Goal: Task Accomplishment & Management: Manage account settings

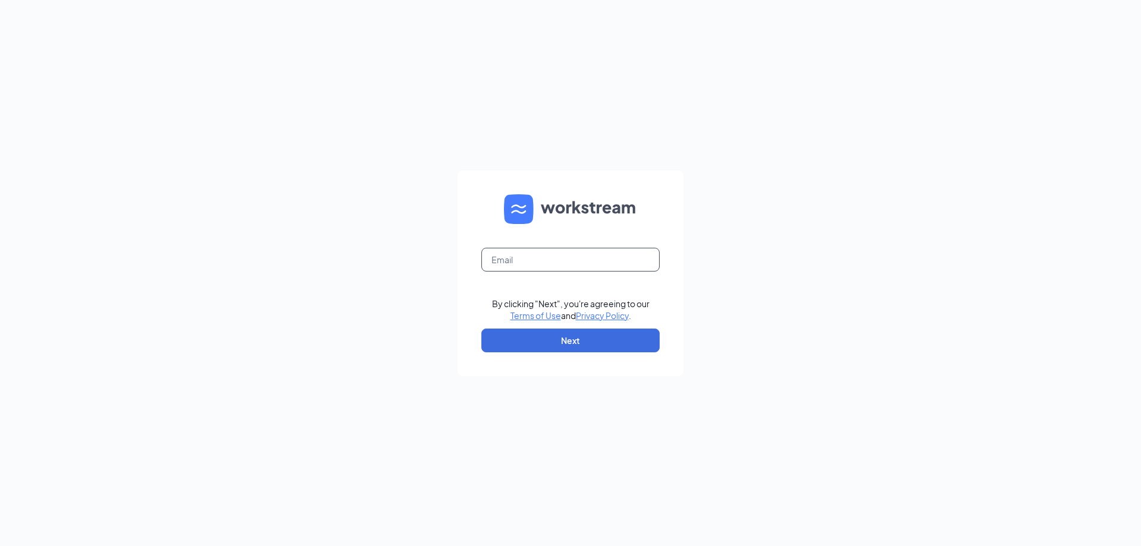
click at [555, 257] on input "text" at bounding box center [570, 260] width 178 height 24
type input "[EMAIL_ADDRESS][DOMAIN_NAME]"
click at [542, 343] on button "Next" at bounding box center [570, 341] width 178 height 24
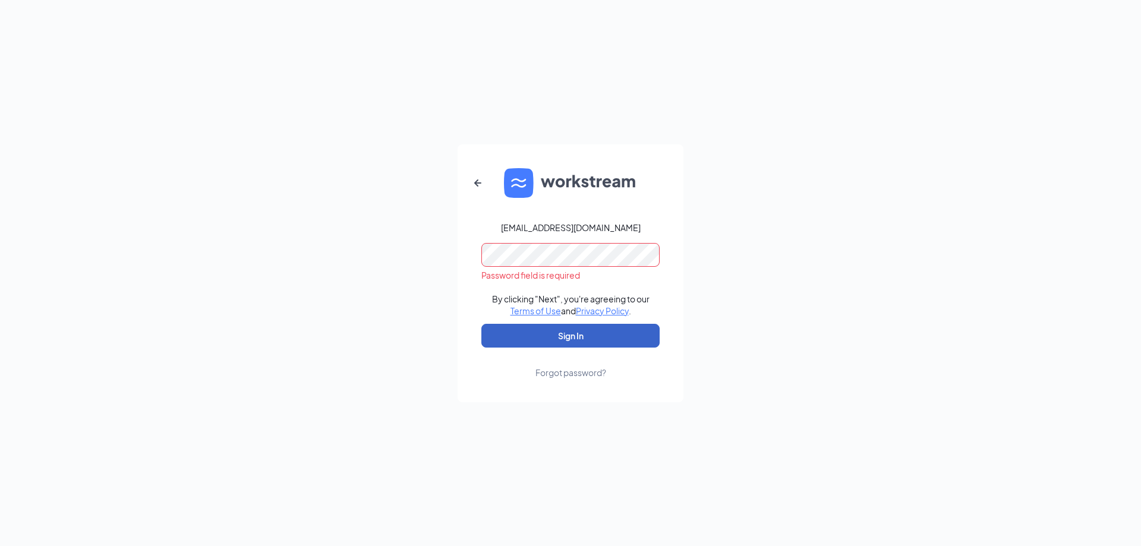
click at [553, 333] on button "Sign In" at bounding box center [570, 336] width 178 height 24
click at [481, 324] on button "Sign In" at bounding box center [570, 336] width 178 height 24
click at [319, 302] on div "[EMAIL_ADDRESS][DOMAIN_NAME] Credential mismatches. By clicking "Next", you're …" at bounding box center [570, 273] width 1141 height 546
click at [482, 186] on icon "ArrowLeftNew" at bounding box center [478, 183] width 14 height 14
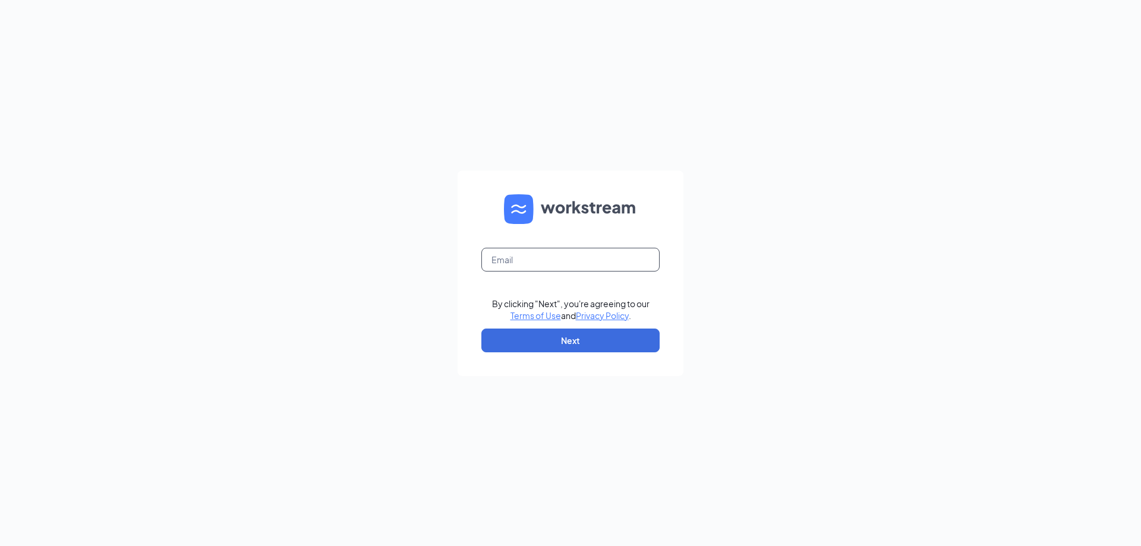
click at [521, 251] on input "text" at bounding box center [570, 260] width 178 height 24
